Goal: Task Accomplishment & Management: Manage account settings

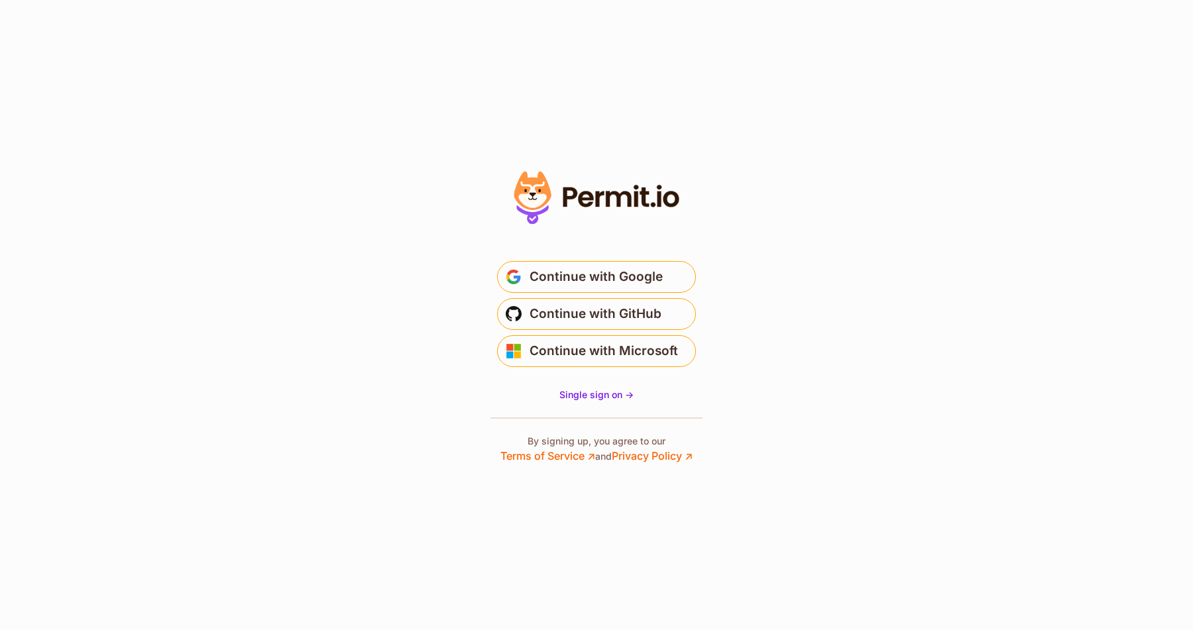
click at [633, 309] on span "Continue with GitHub" at bounding box center [595, 313] width 132 height 21
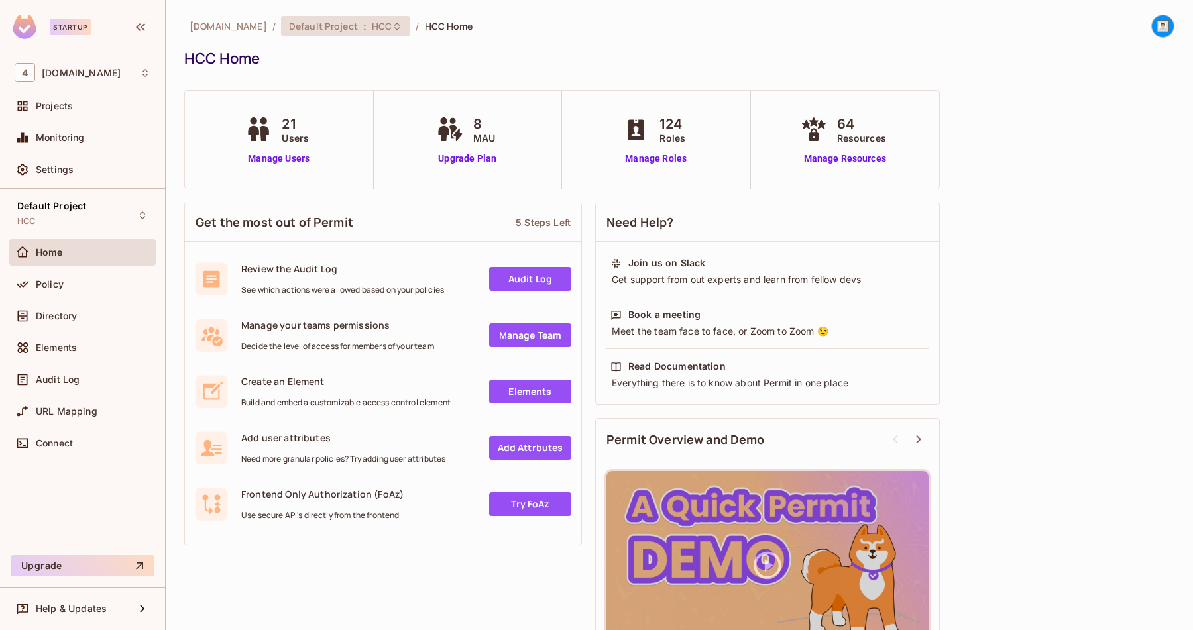
click at [372, 32] on span "HCC" at bounding box center [382, 26] width 20 height 13
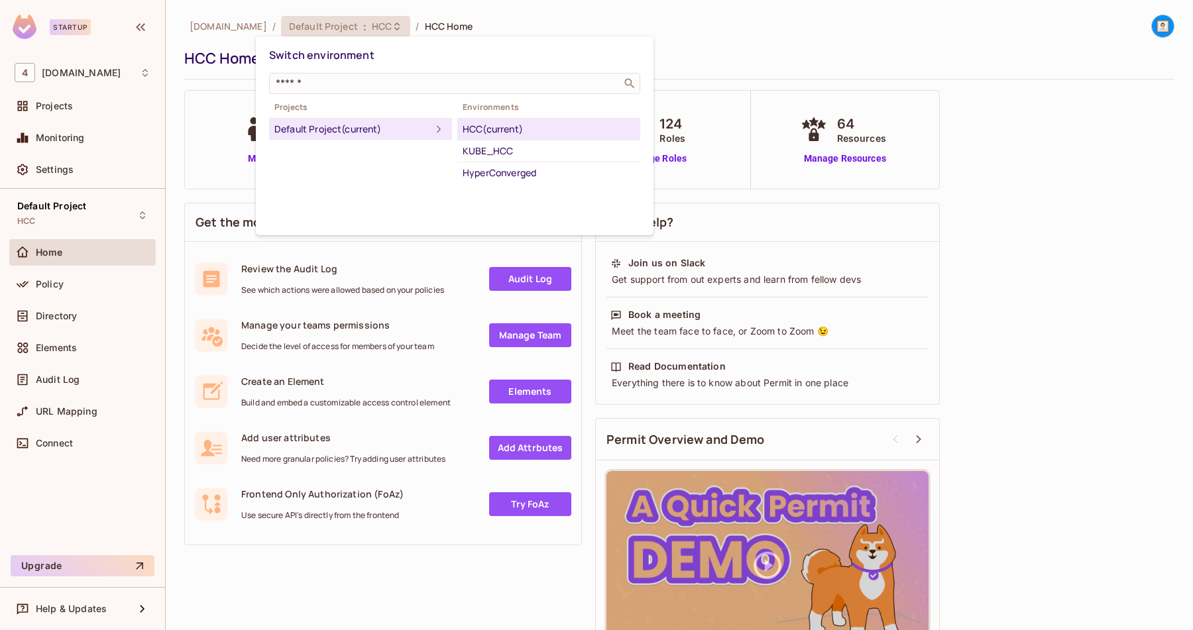
click at [488, 21] on div at bounding box center [596, 315] width 1193 height 630
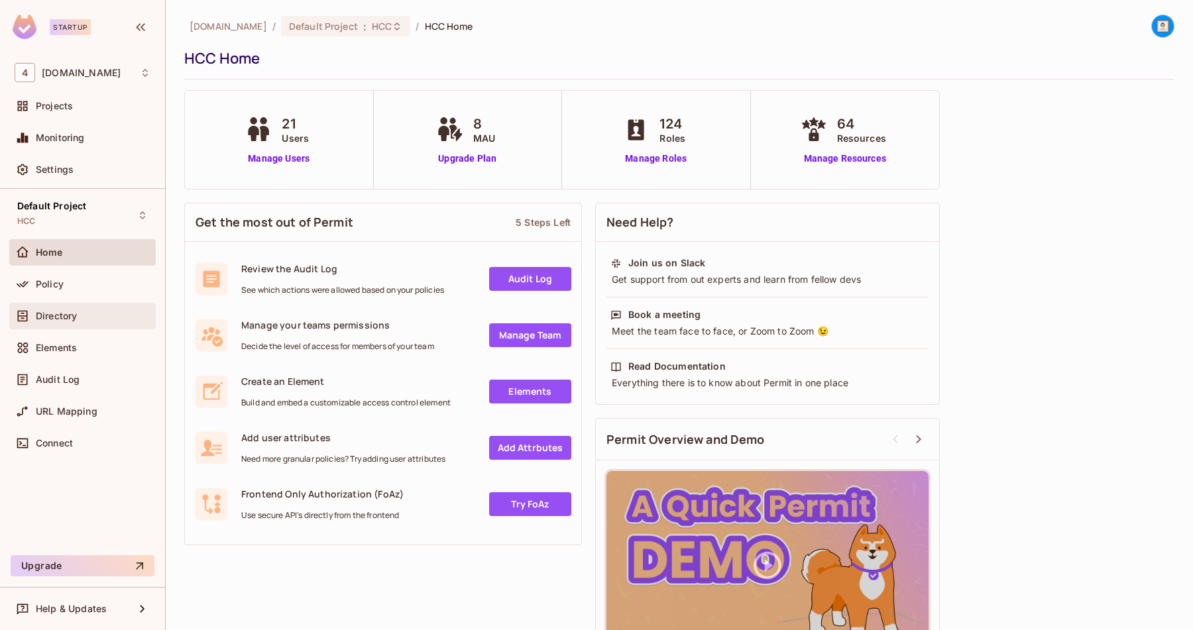
click at [68, 317] on span "Directory" at bounding box center [56, 316] width 41 height 11
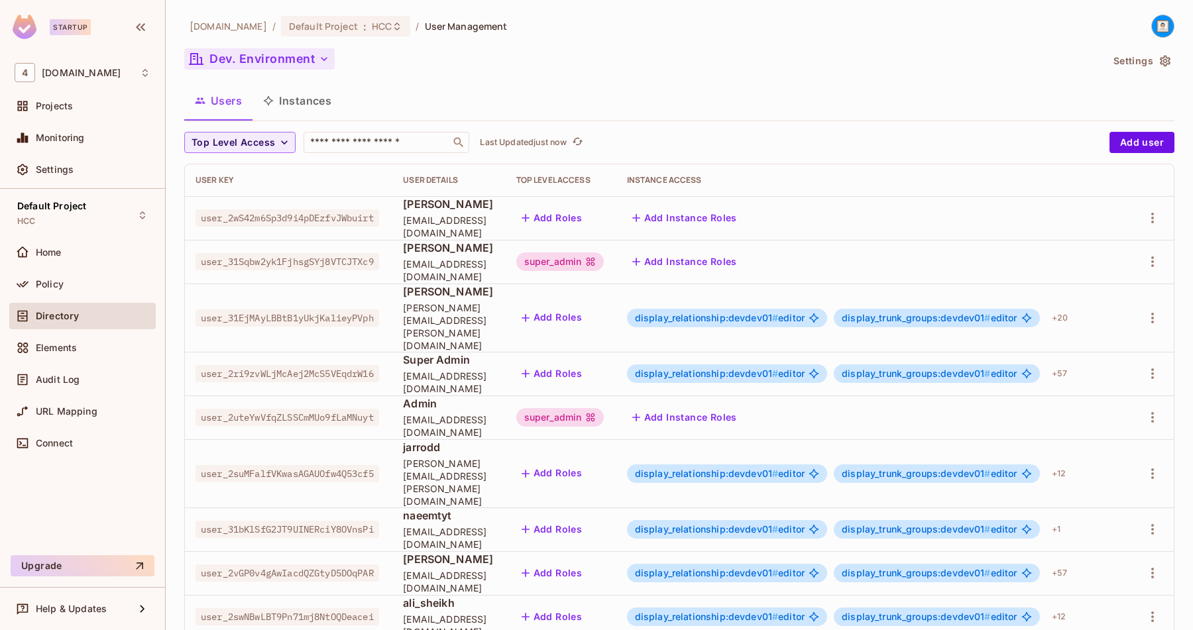
click at [281, 65] on button "Dev. Environment" at bounding box center [259, 58] width 150 height 21
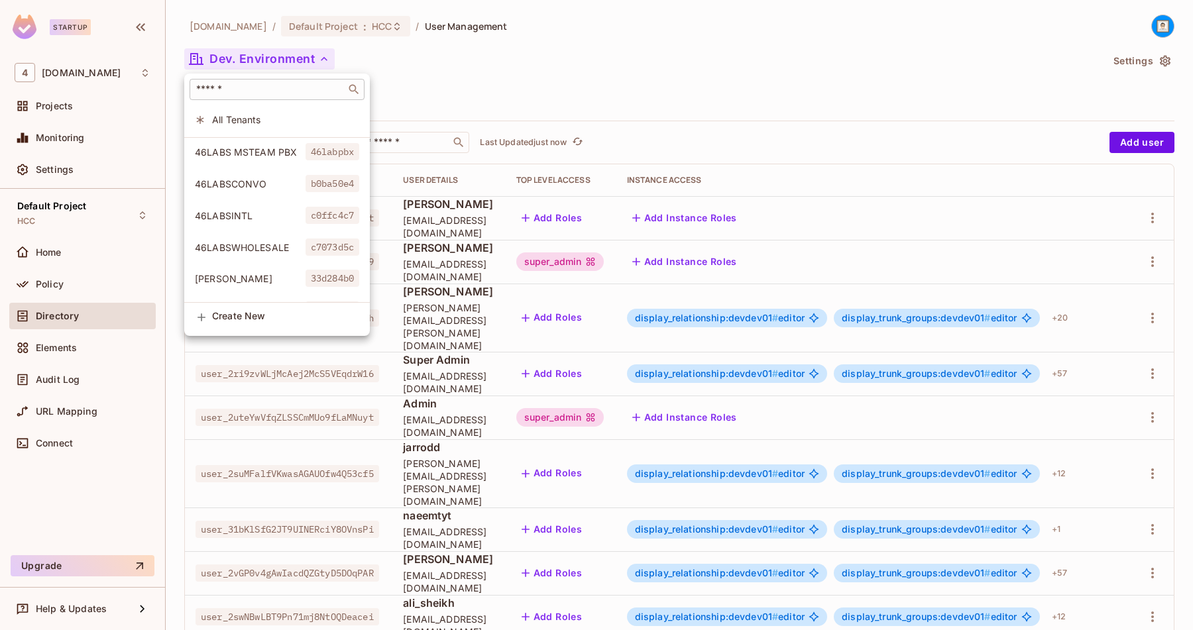
click at [270, 83] on div "​" at bounding box center [277, 89] width 175 height 21
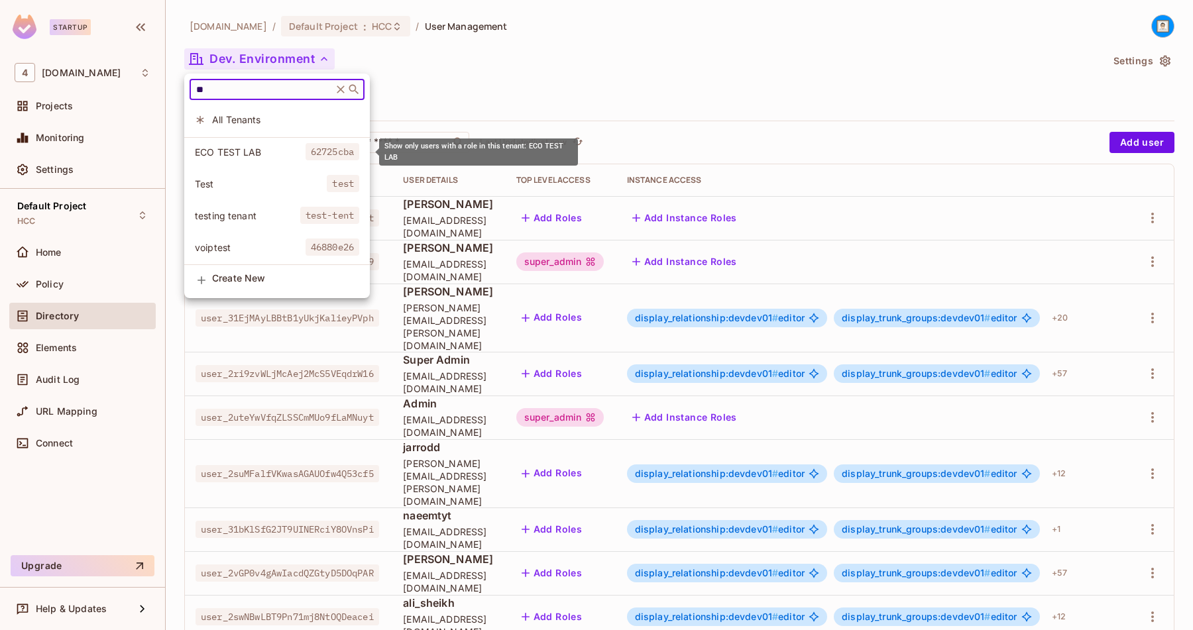
type input "*"
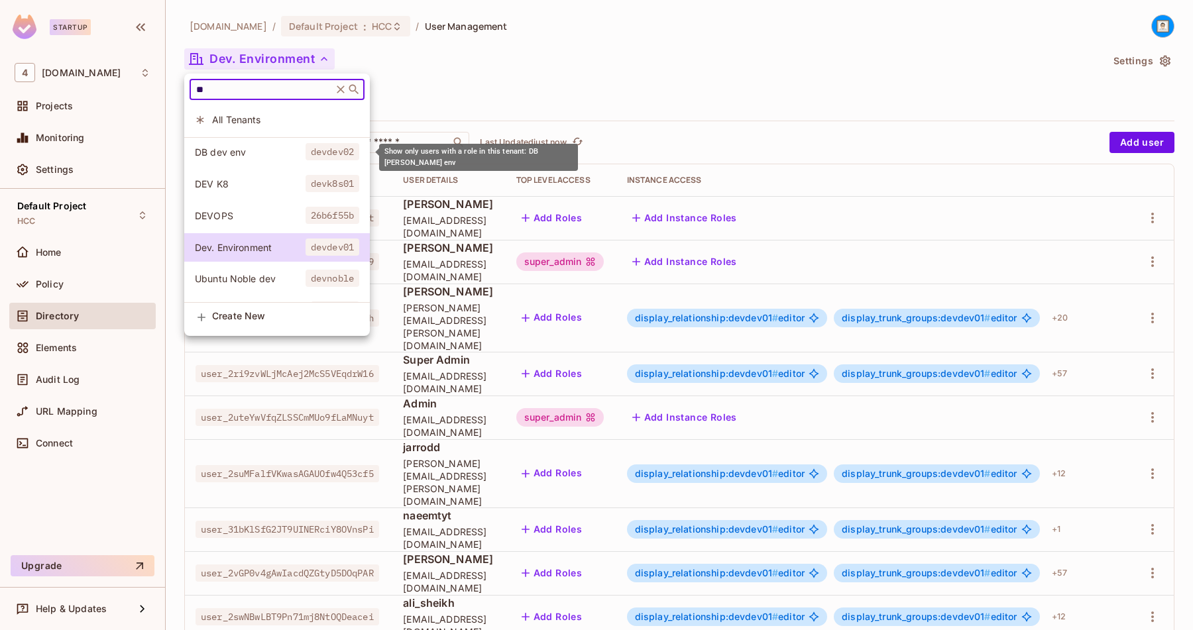
type input "*"
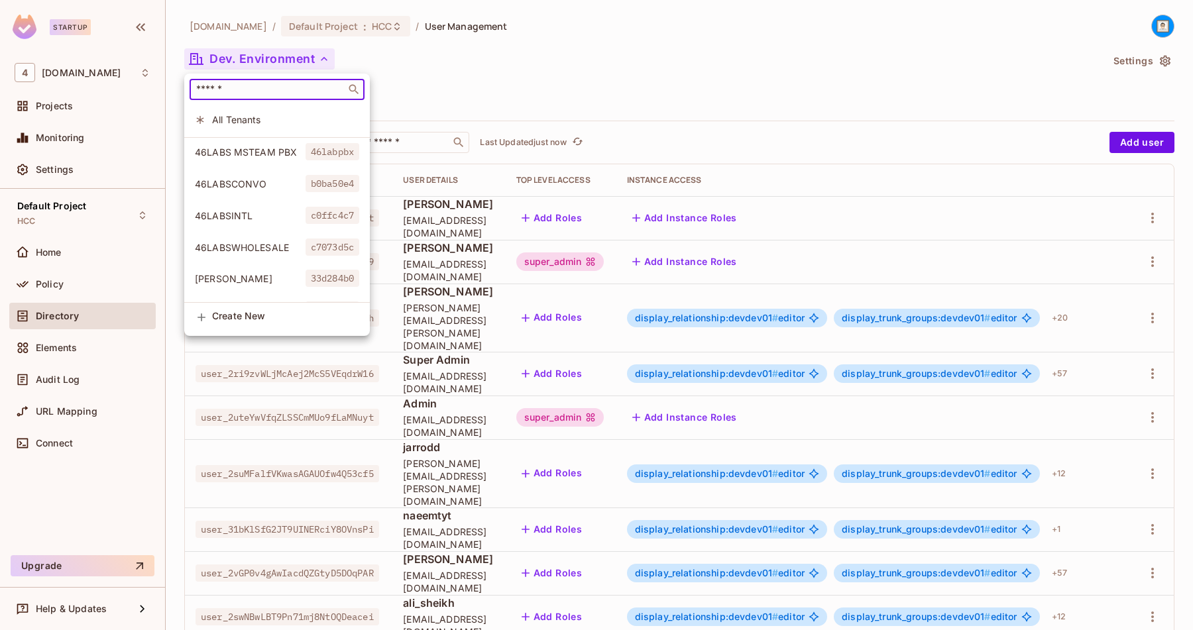
click at [259, 92] on input "text" at bounding box center [267, 89] width 148 height 13
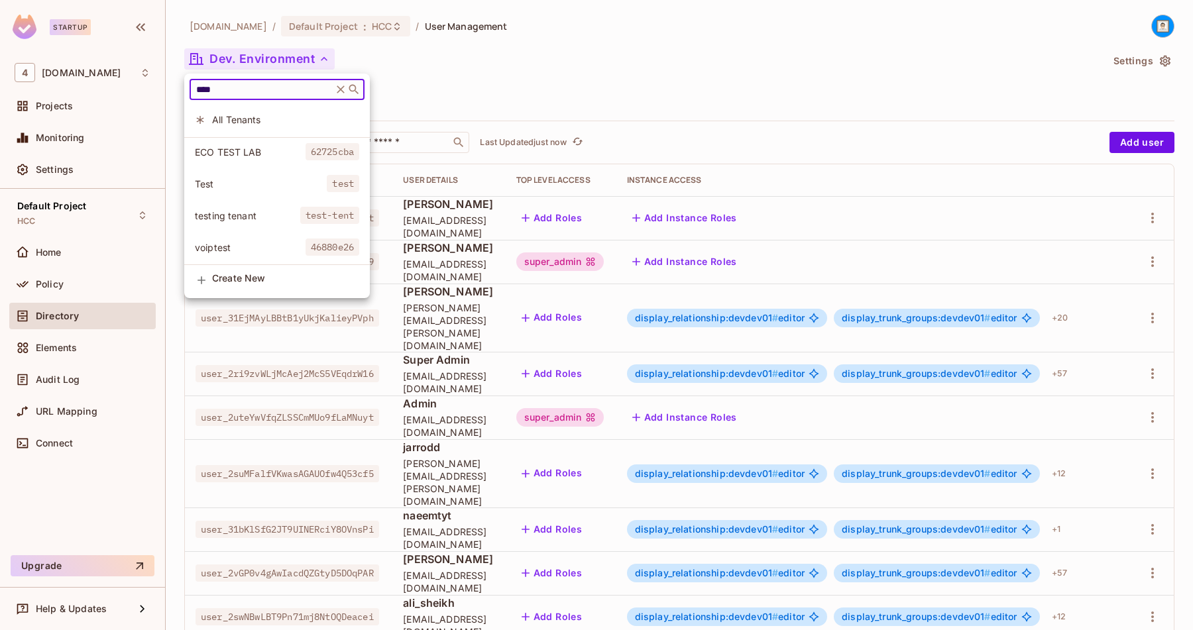
type input "****"
click at [221, 183] on span "Test" at bounding box center [261, 184] width 132 height 13
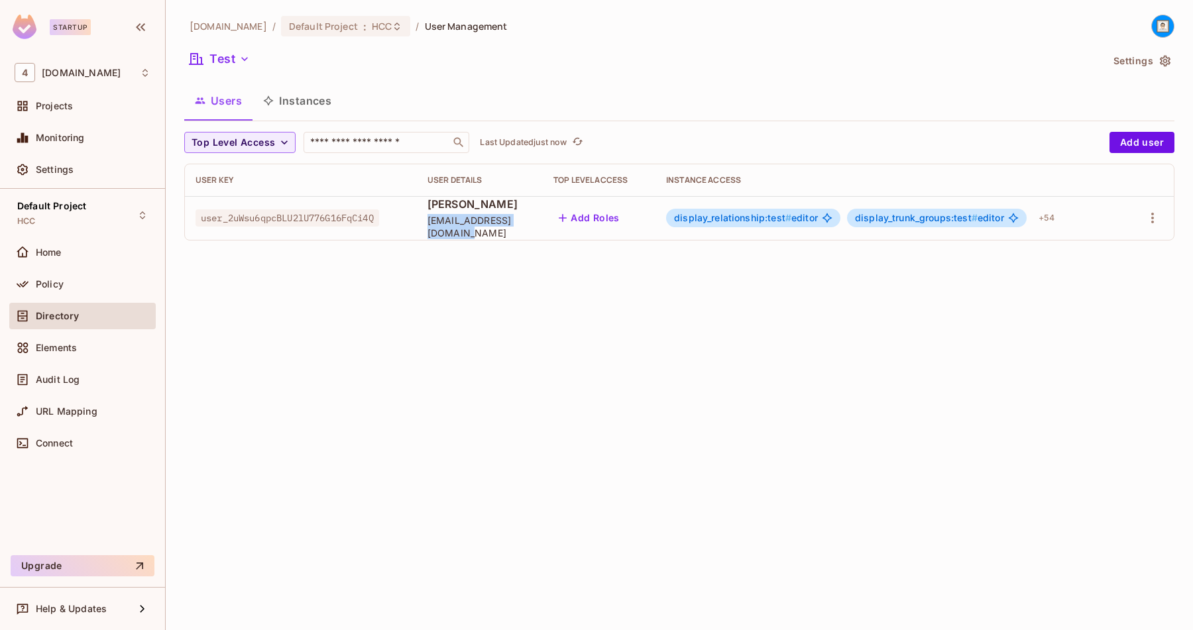
drag, startPoint x: 429, startPoint y: 230, endPoint x: 557, endPoint y: 227, distance: 128.6
click at [532, 227] on span "[EMAIL_ADDRESS][DOMAIN_NAME]" at bounding box center [479, 226] width 105 height 25
